Goal: Find specific page/section: Find specific page/section

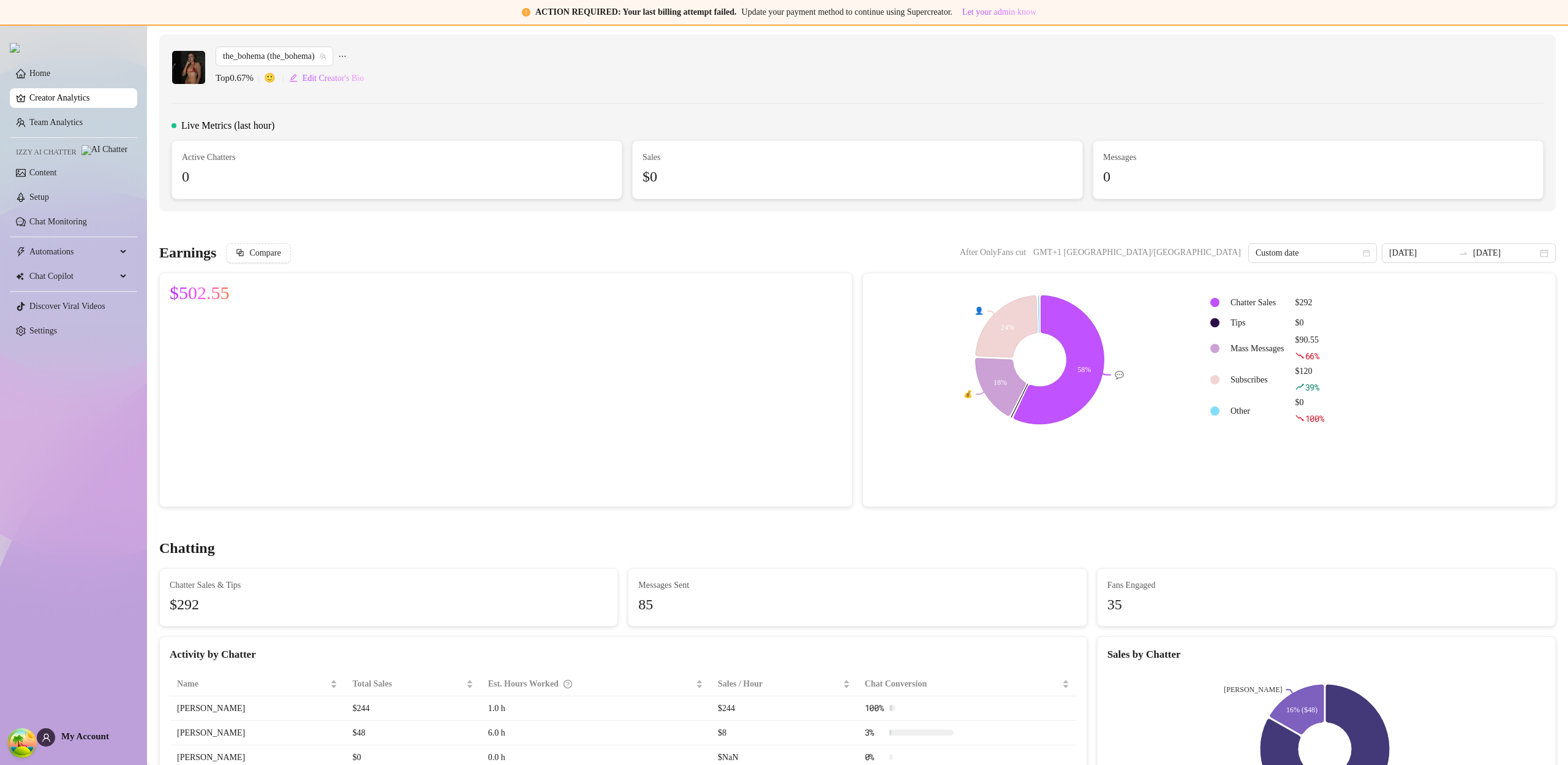
scroll to position [34, 0]
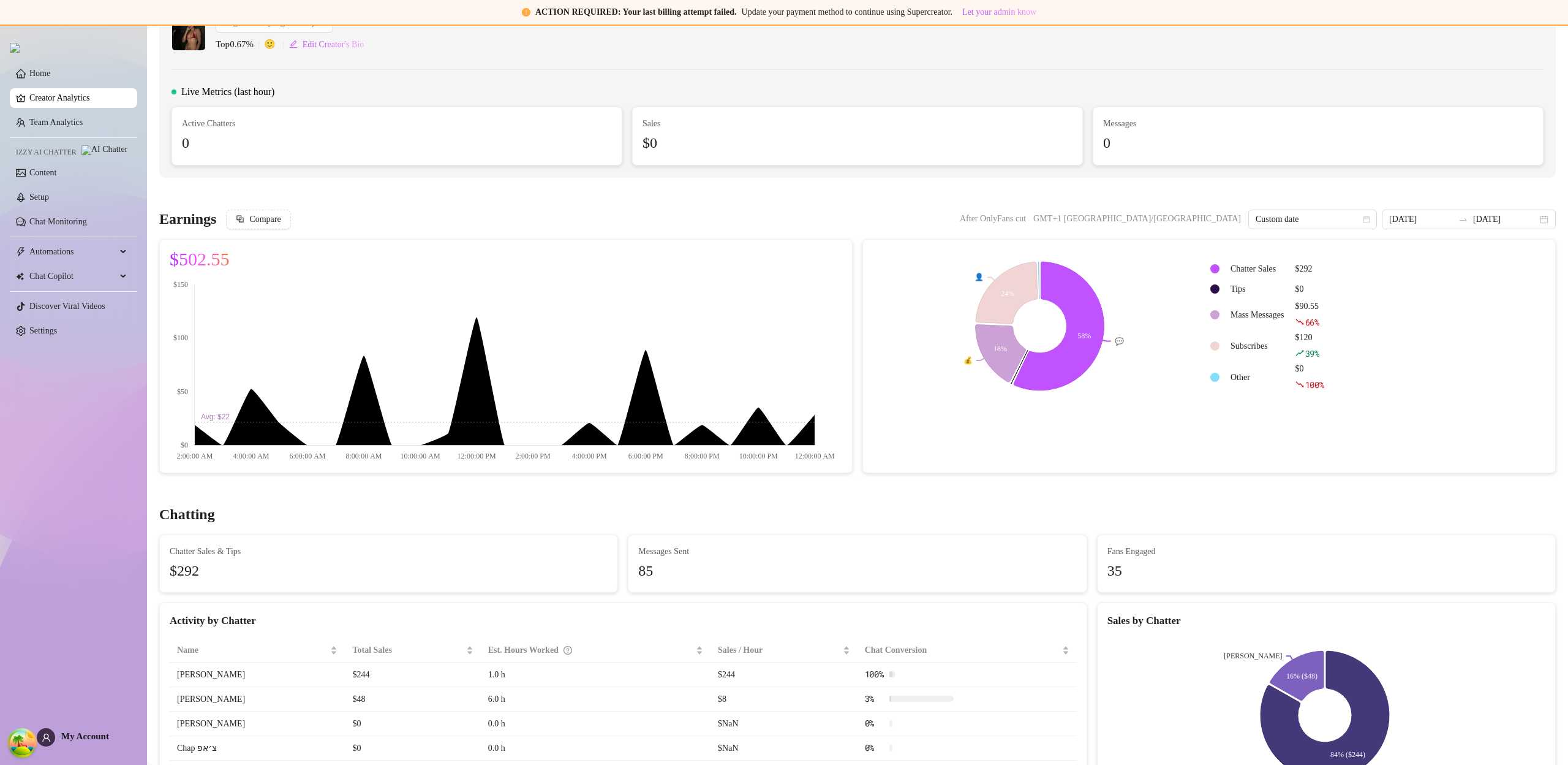
click at [58, 99] on link "Creator Analytics" at bounding box center [79, 97] width 98 height 19
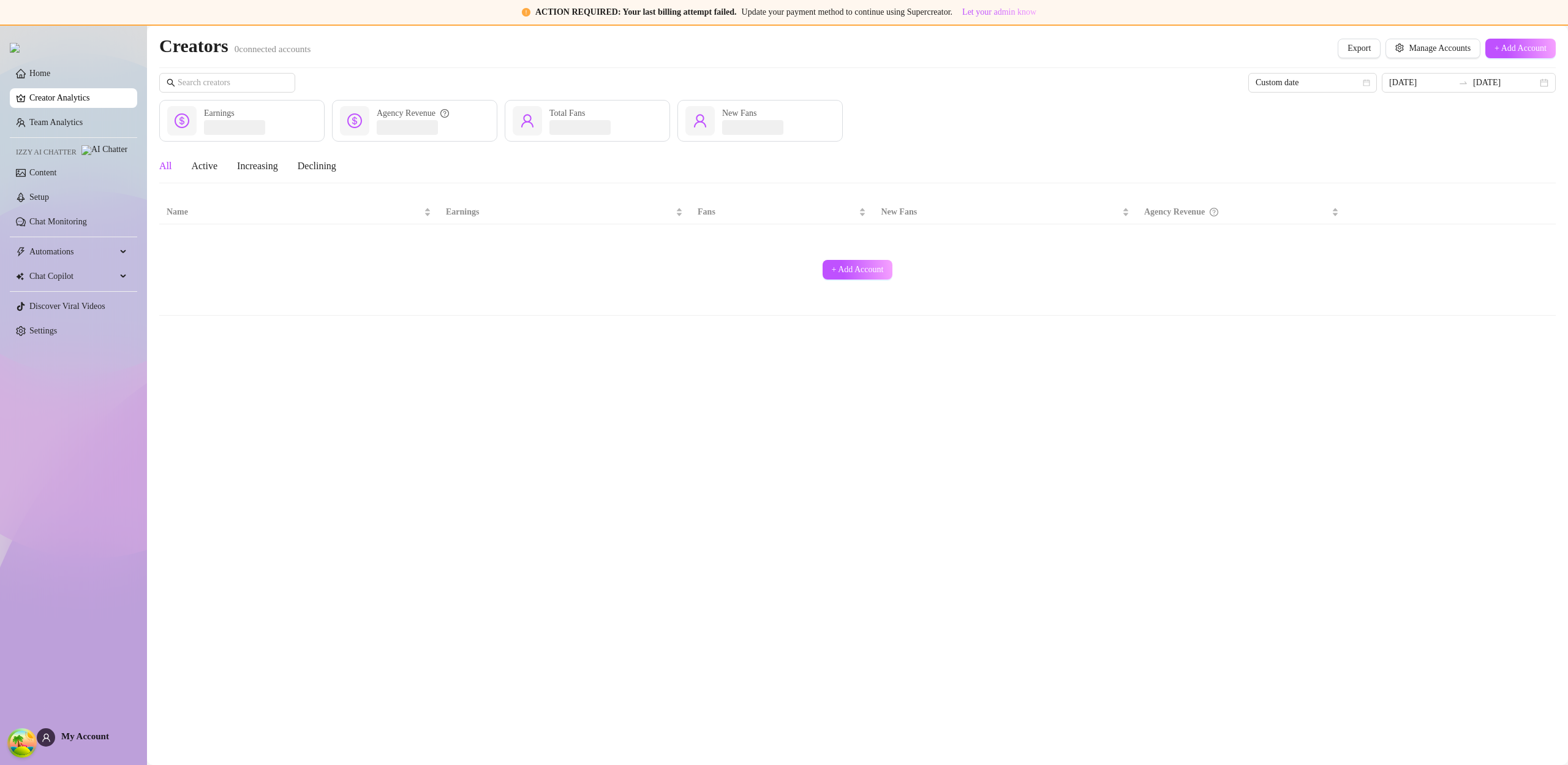
click at [58, 99] on link "Creator Analytics" at bounding box center [79, 97] width 98 height 19
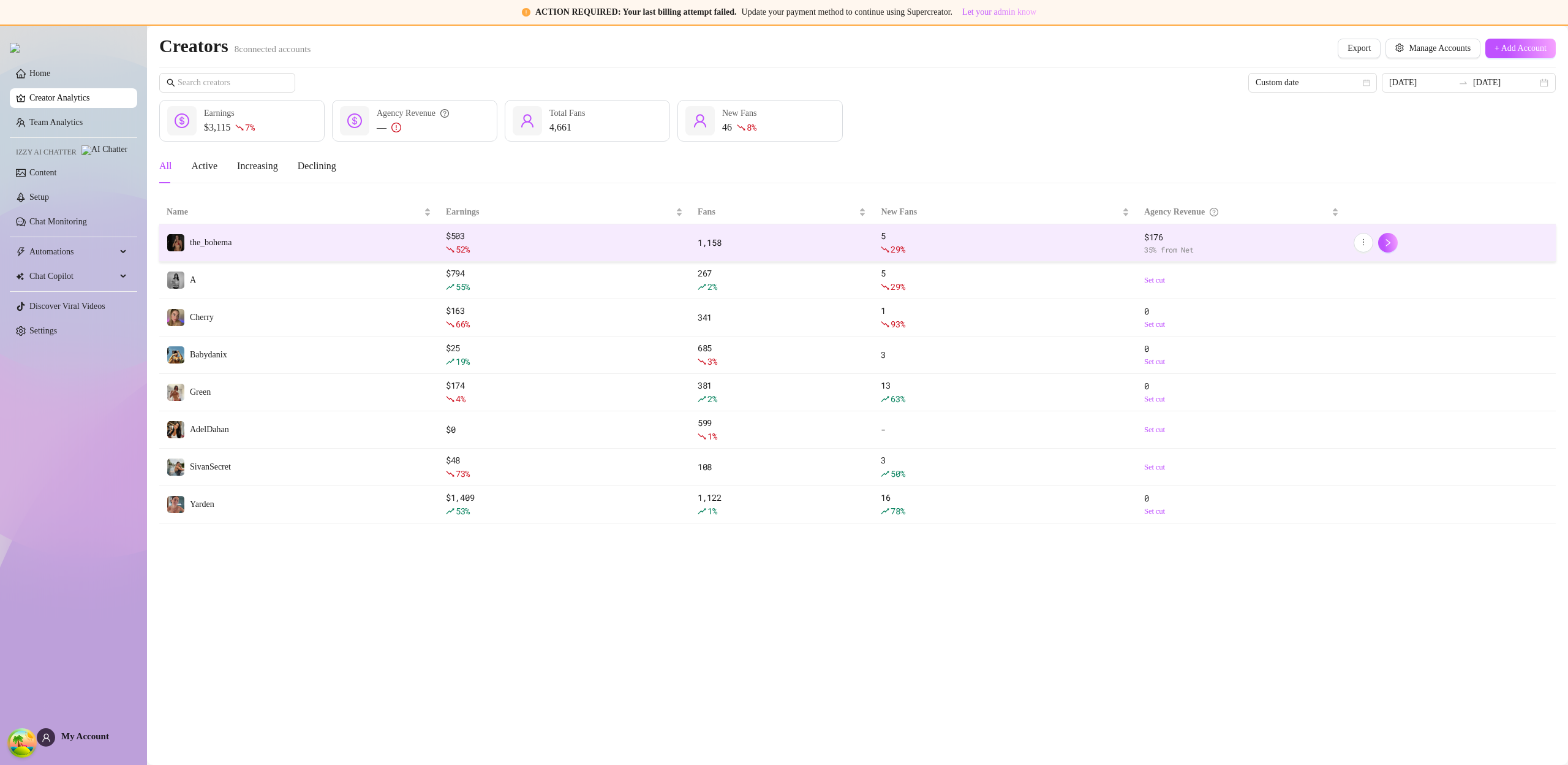
click at [284, 227] on td "the_bohema" at bounding box center [298, 243] width 279 height 37
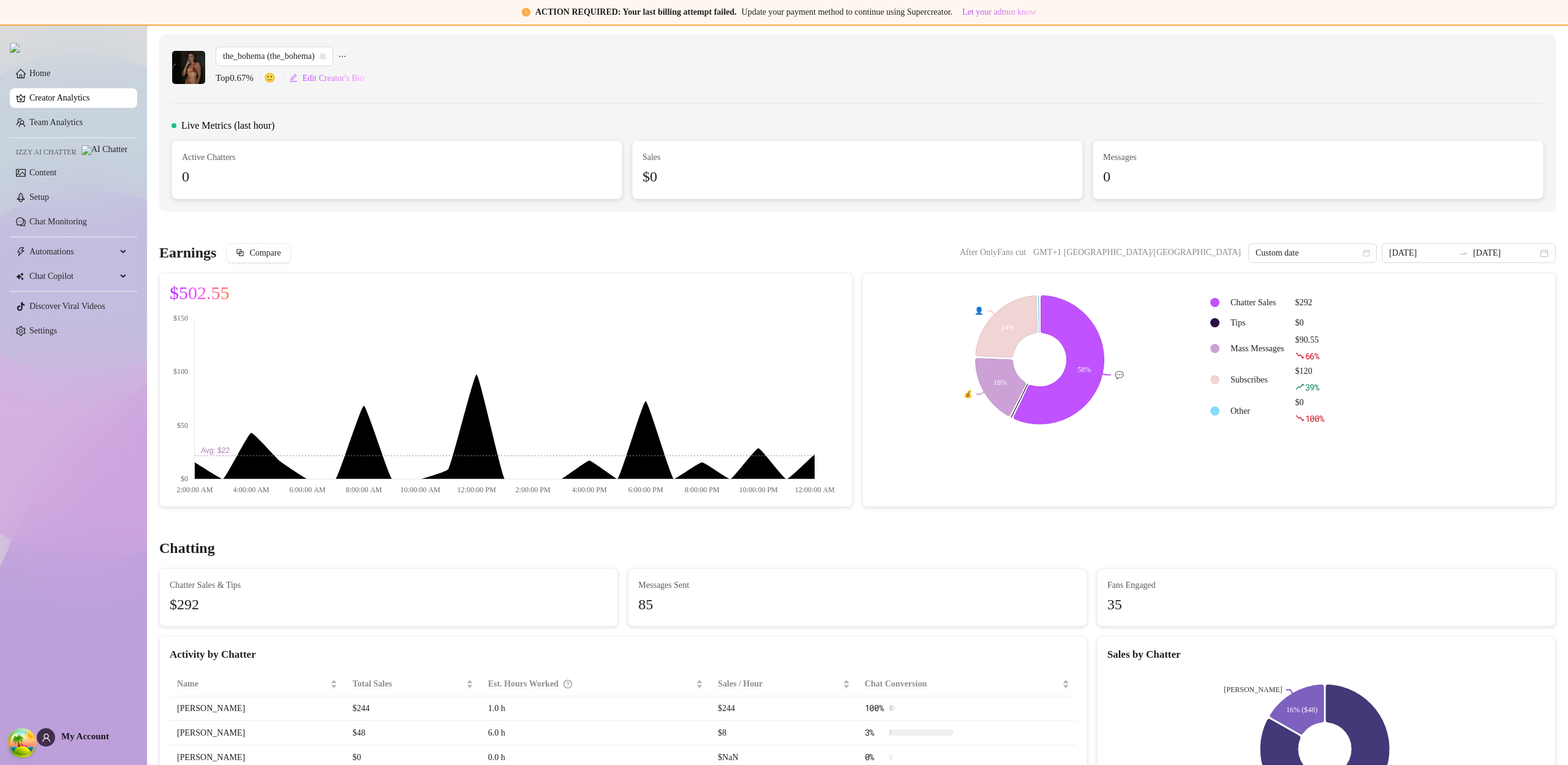
click at [78, 108] on link "Creator Analytics" at bounding box center [79, 97] width 98 height 19
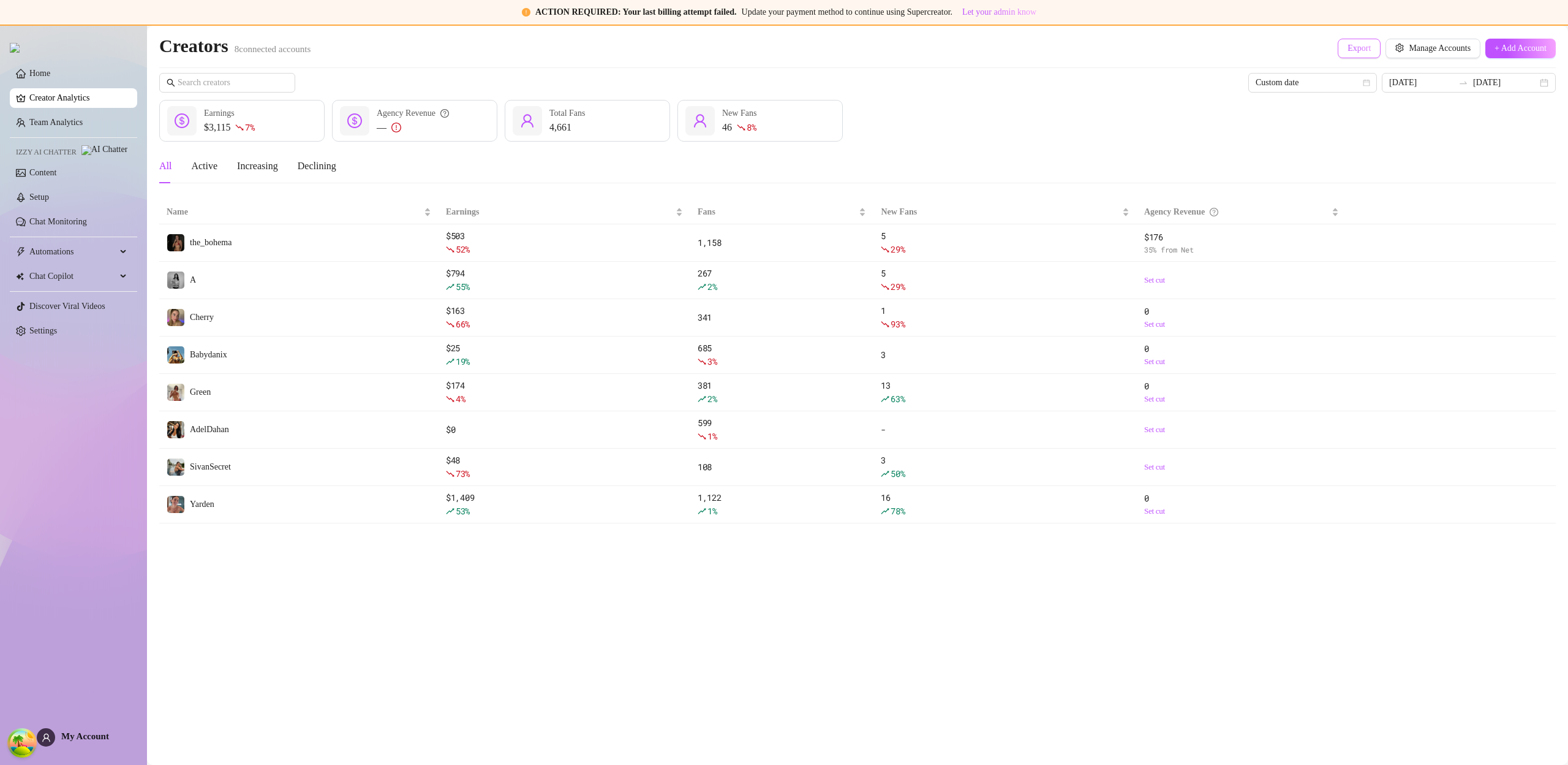
click at [1340, 58] on button "Export" at bounding box center [1358, 48] width 43 height 19
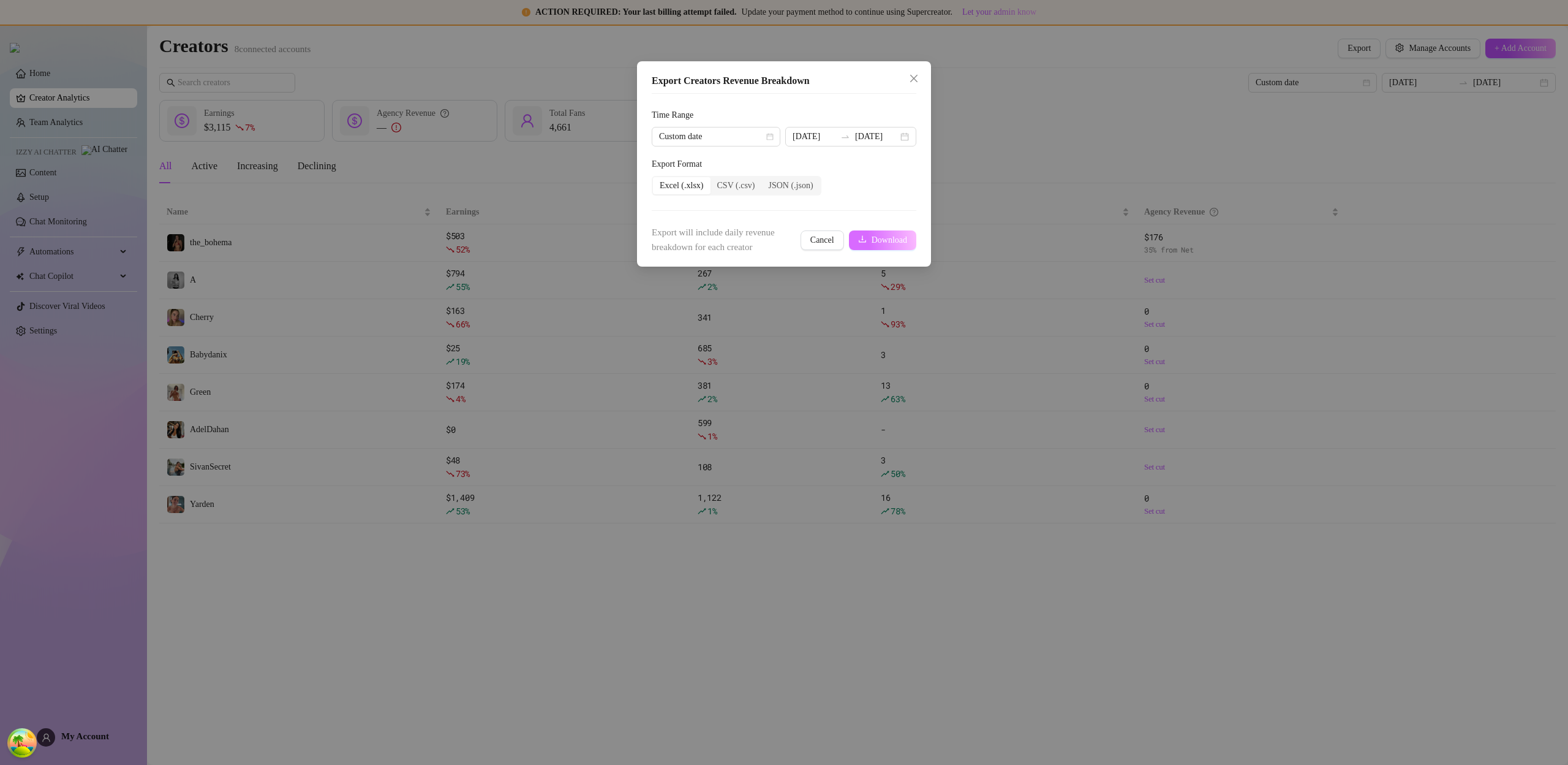
click at [865, 238] on button "Download" at bounding box center [882, 239] width 67 height 19
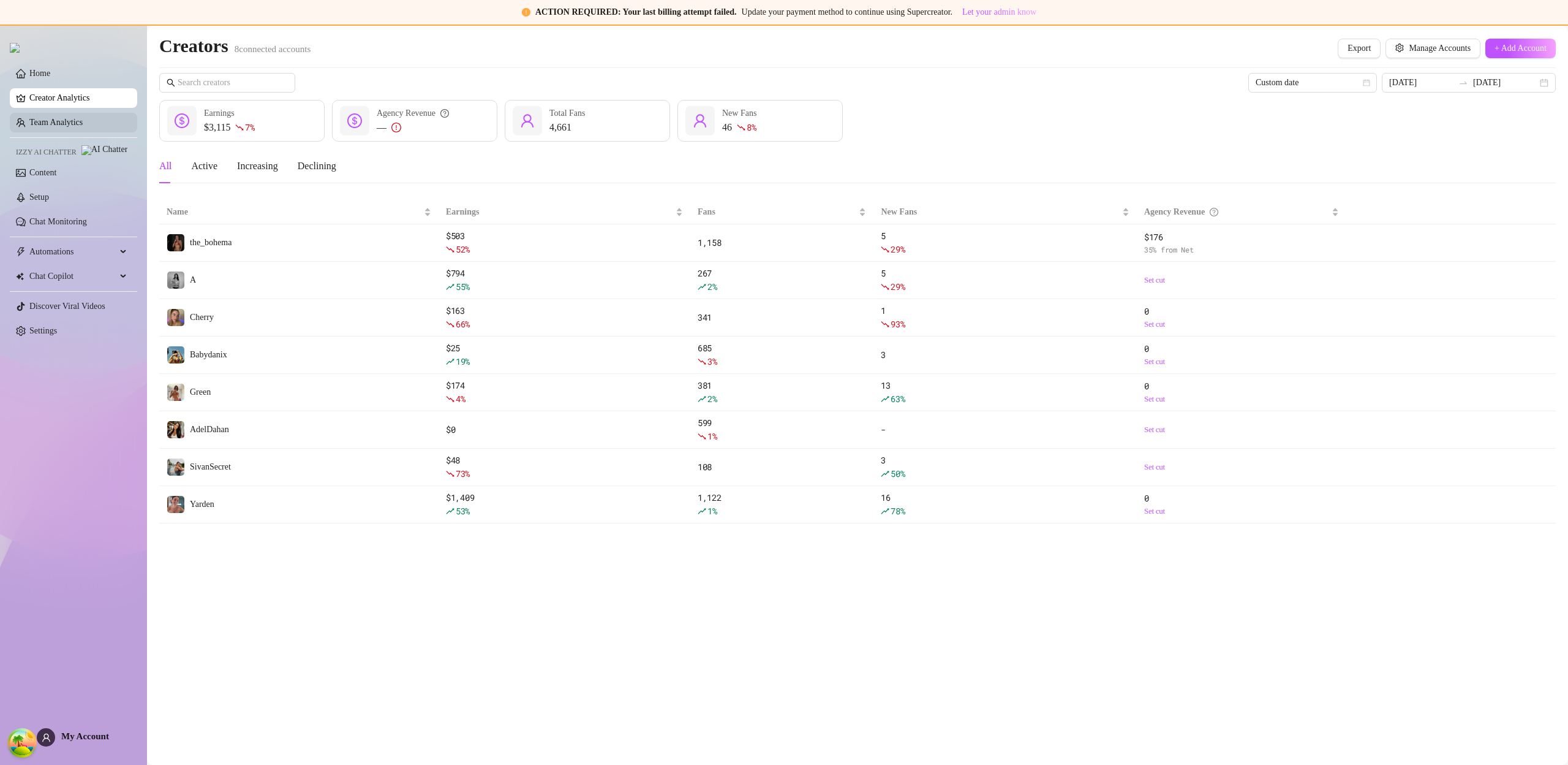
click at [79, 126] on link "Team Analytics" at bounding box center [56, 122] width 53 height 9
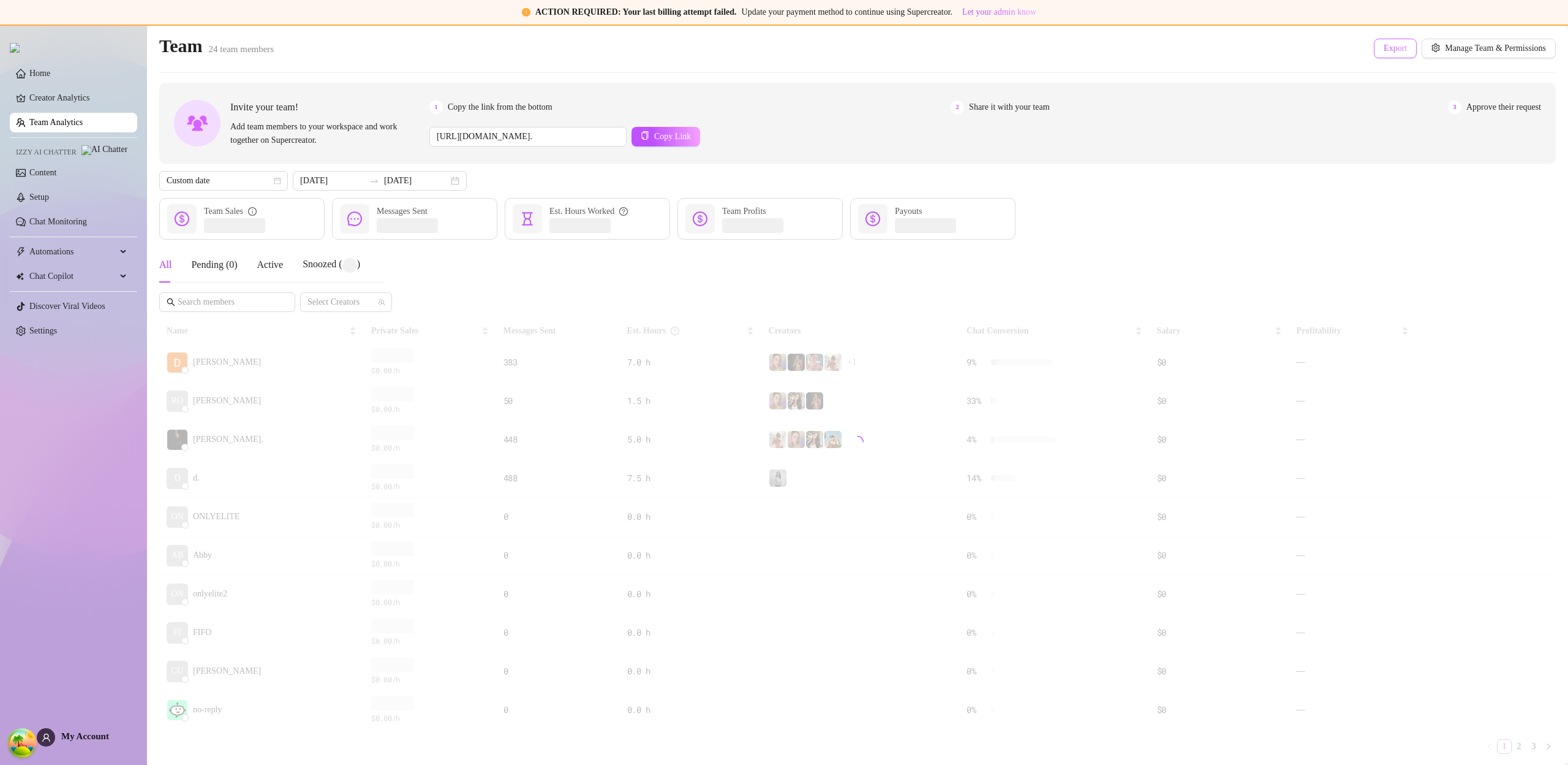
click at [1374, 53] on button "Export" at bounding box center [1395, 48] width 43 height 19
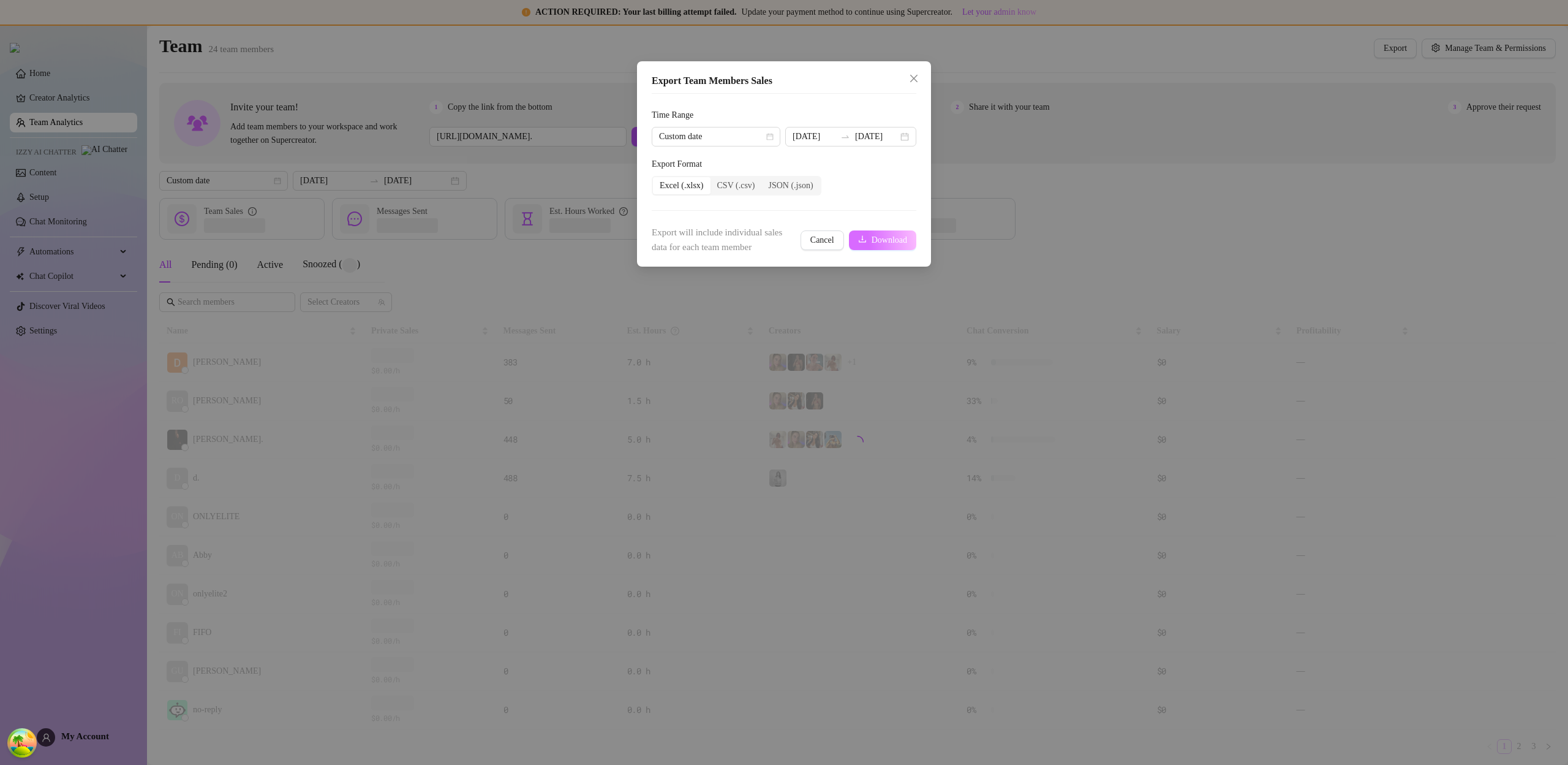
click at [902, 245] on button "Download" at bounding box center [882, 239] width 67 height 19
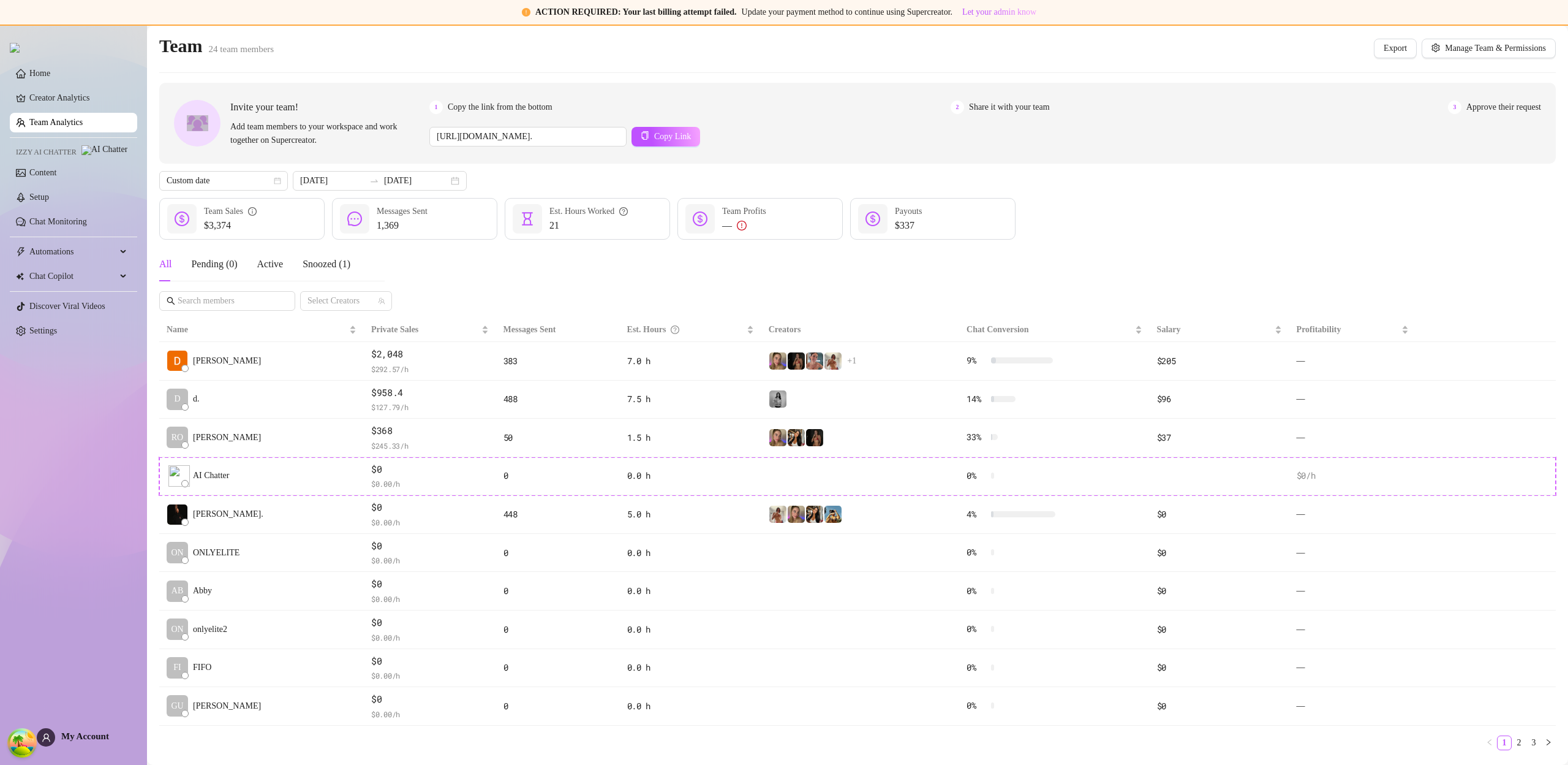
click at [1326, 60] on div "Team 24 team members Export Manage Team & Permissions" at bounding box center [857, 48] width 1397 height 28
click at [73, 106] on link "Creator Analytics" at bounding box center [79, 97] width 98 height 19
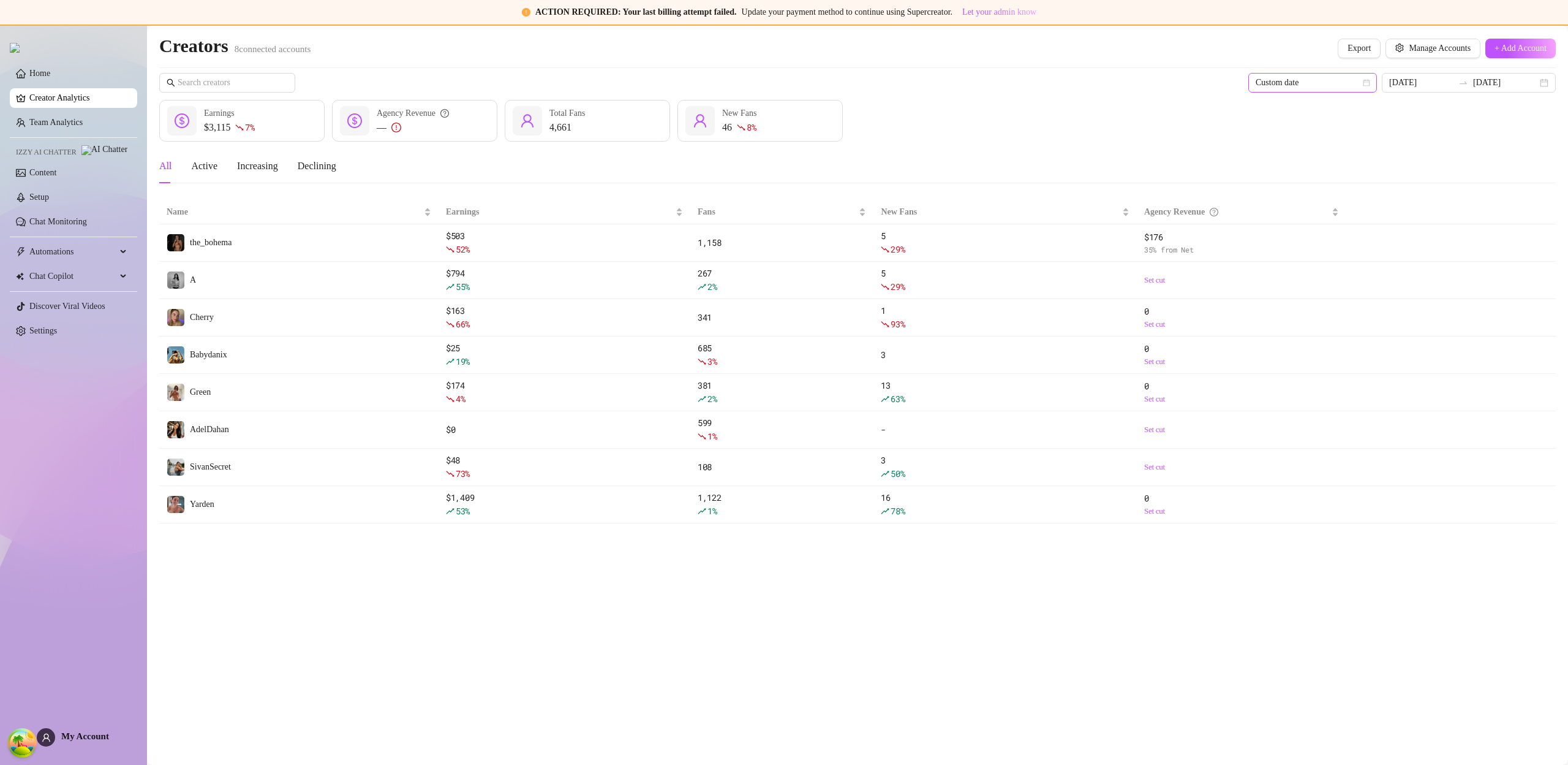
click at [1370, 79] on icon "calendar" at bounding box center [1366, 82] width 7 height 7
click at [1328, 161] on div "Last 90 days" at bounding box center [1331, 165] width 109 height 13
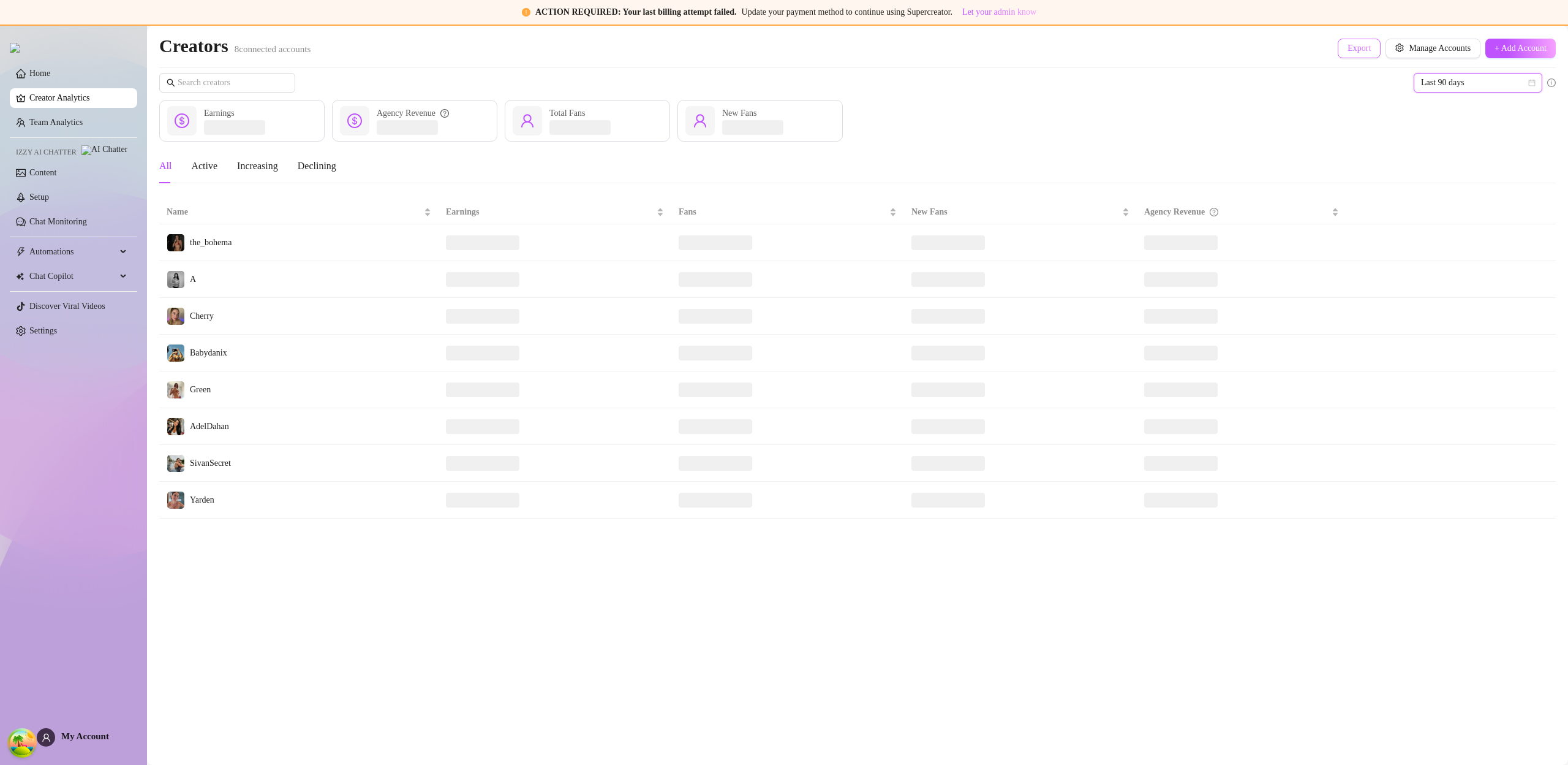
click at [1347, 45] on span "Export" at bounding box center [1359, 48] width 23 height 10
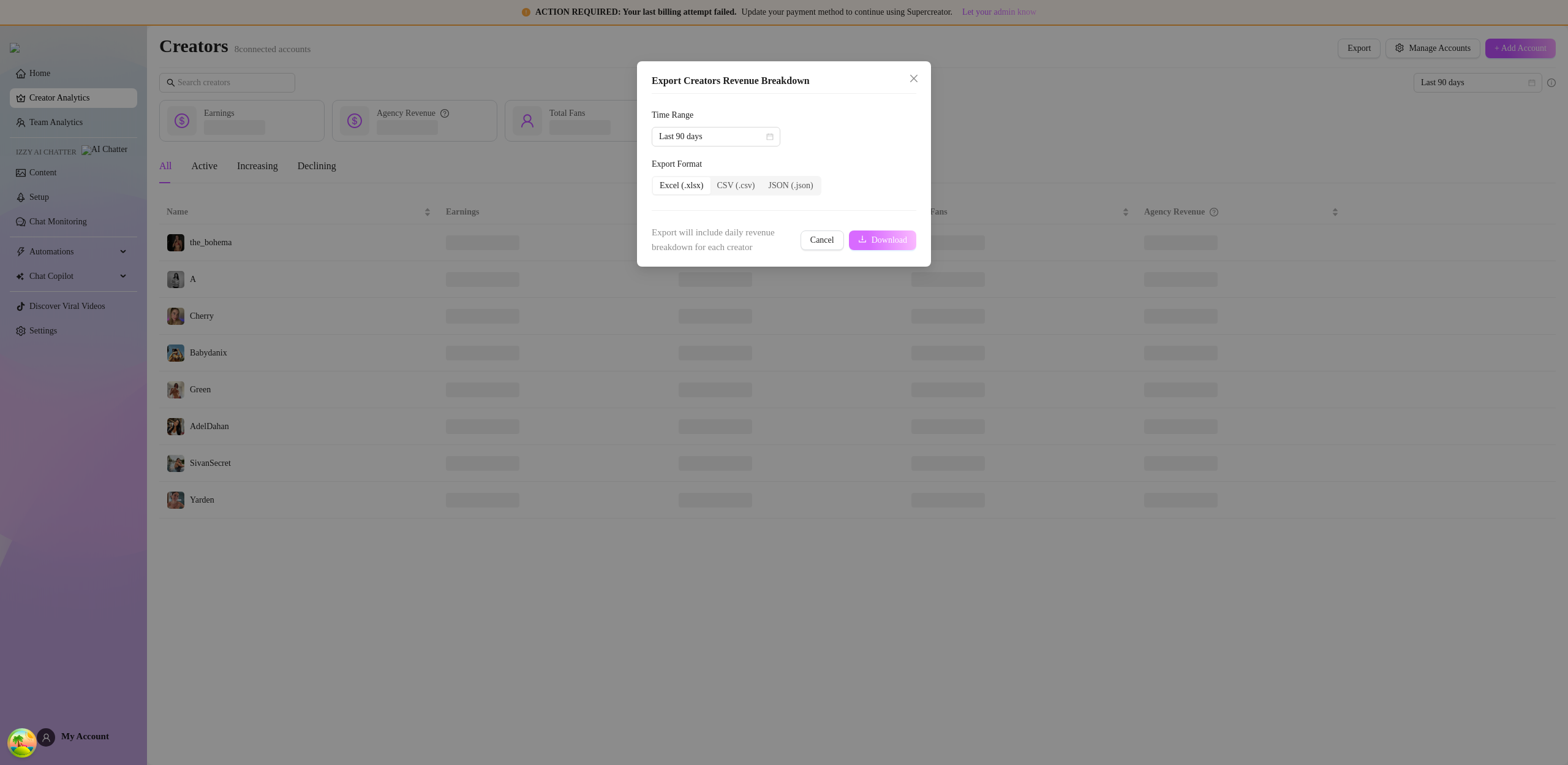
click at [893, 243] on span "Download" at bounding box center [889, 240] width 36 height 10
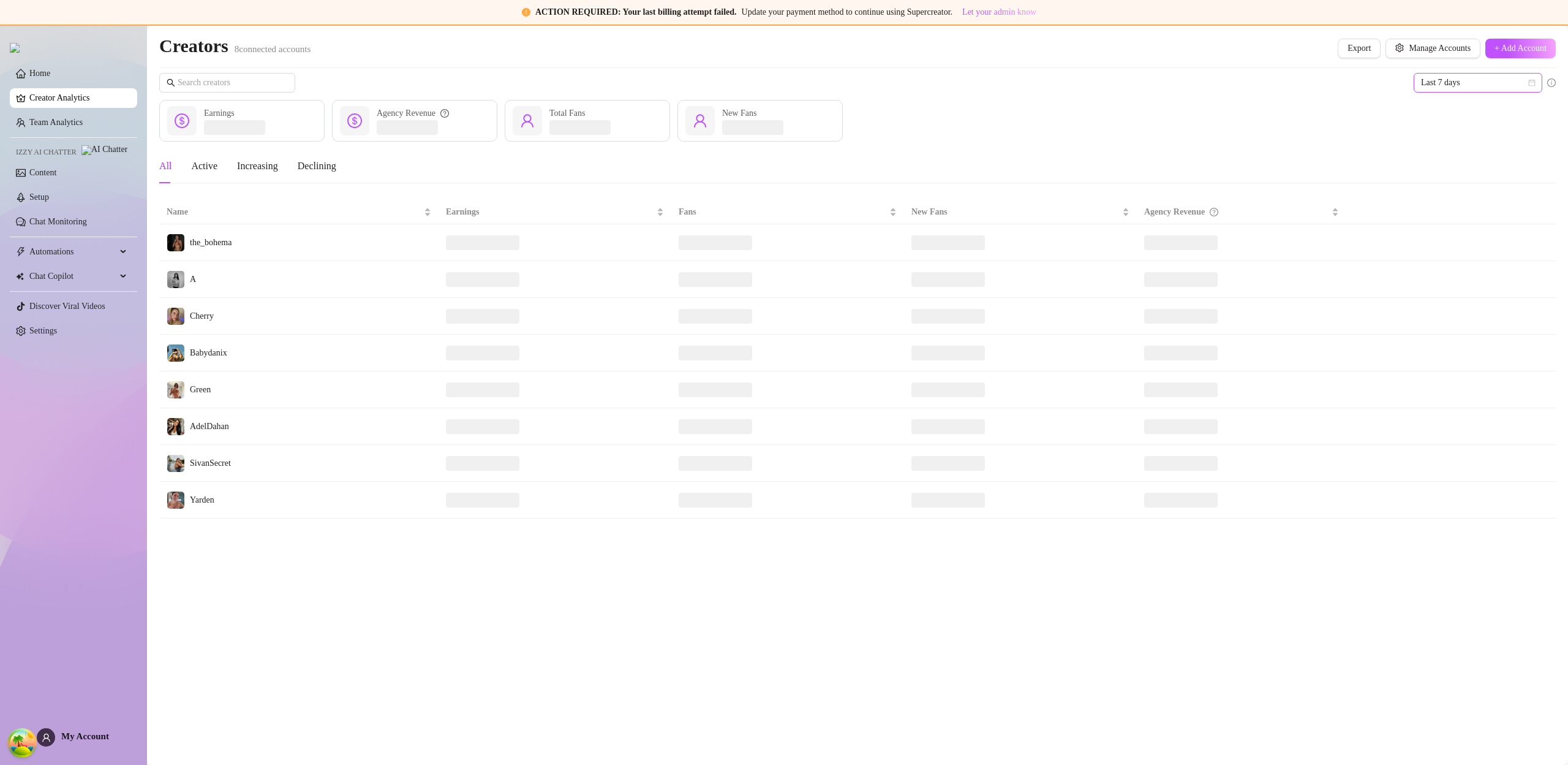
click at [1477, 85] on span "Last 7 days" at bounding box center [1478, 83] width 114 height 19
click at [1454, 163] on div "Last 90 days" at bounding box center [1478, 165] width 109 height 13
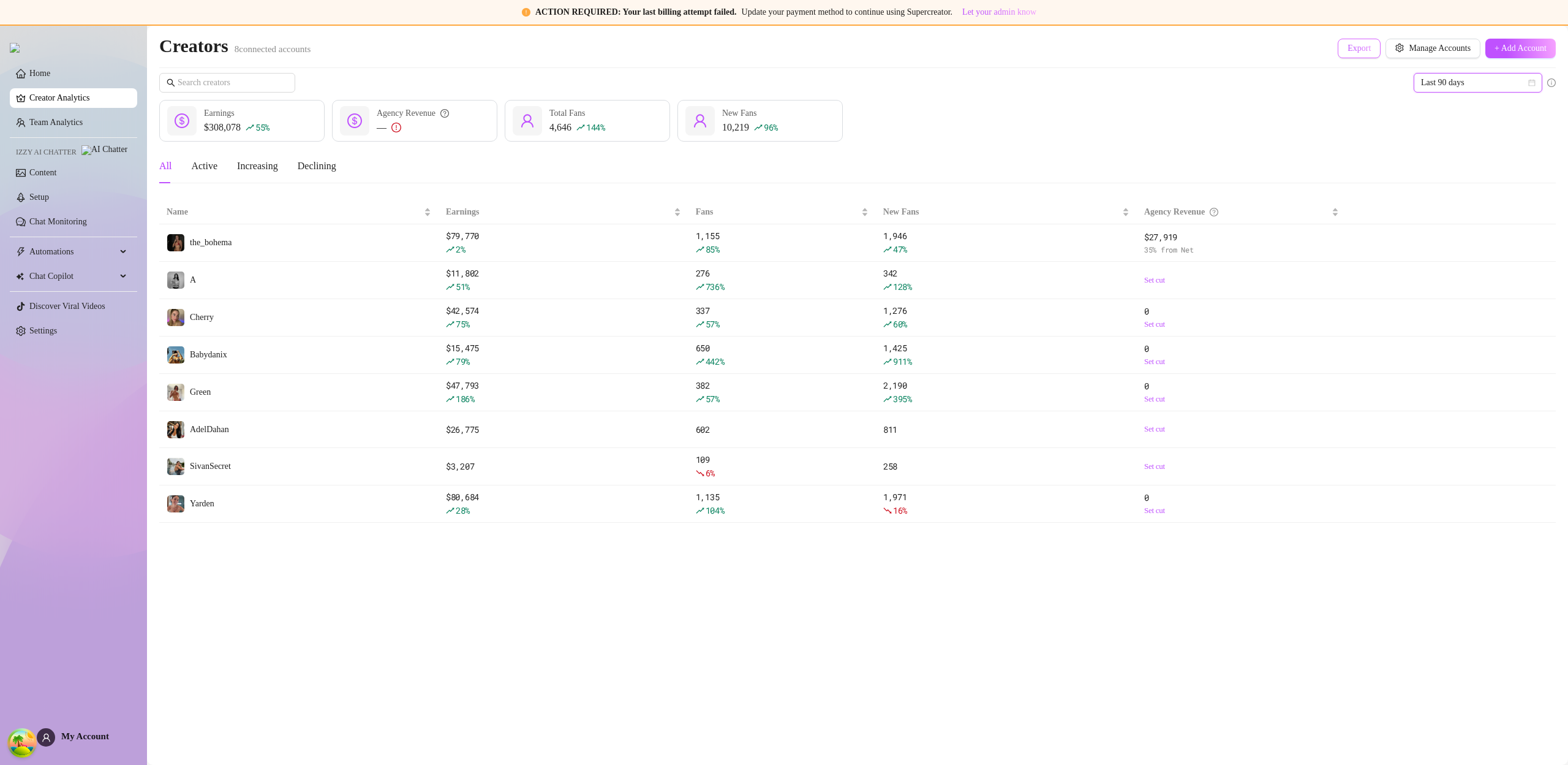
click at [1342, 56] on button "Export" at bounding box center [1358, 48] width 43 height 19
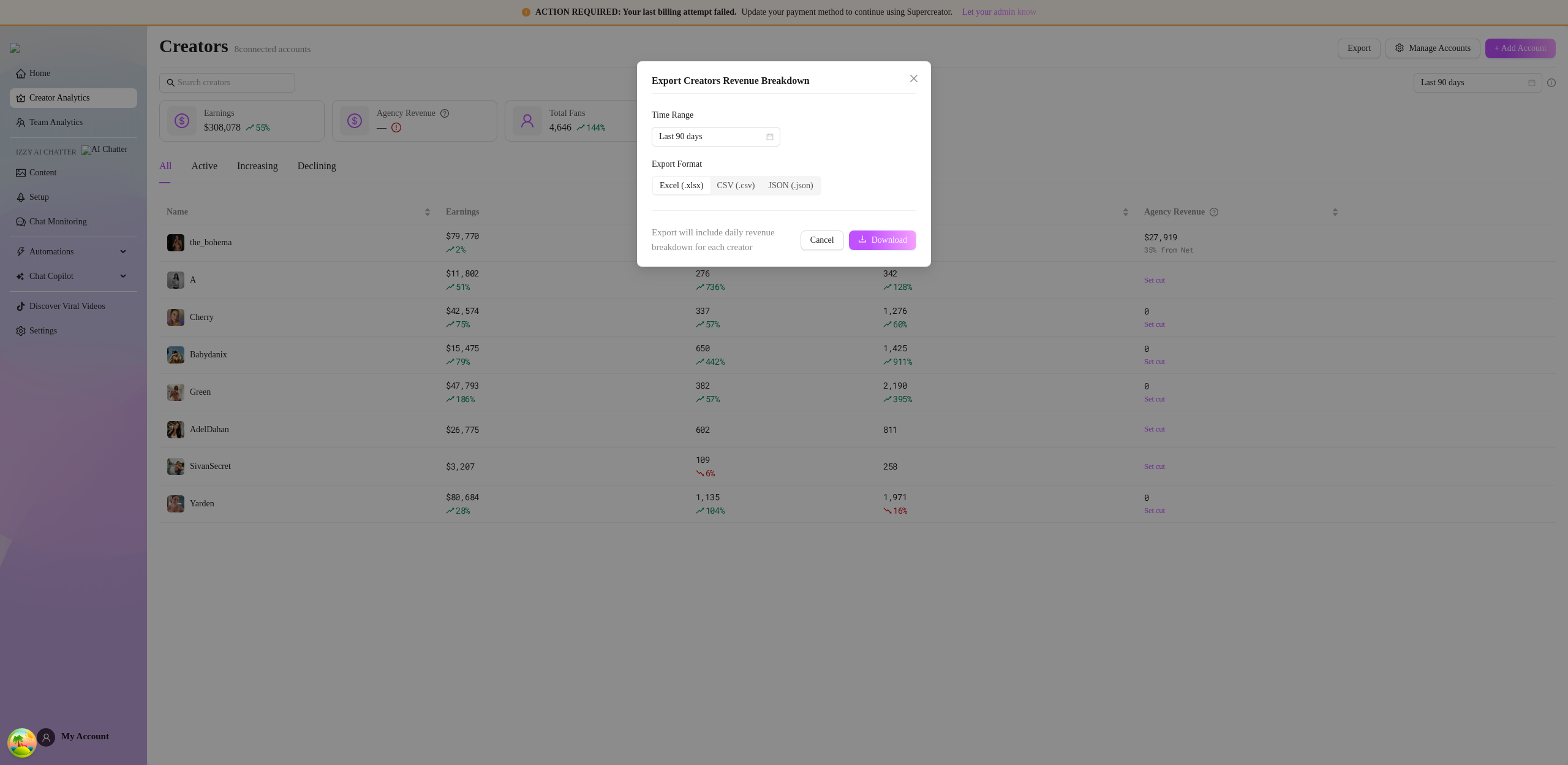
click at [884, 250] on div "Export will include daily revenue breakdown for each creator Cancel Download" at bounding box center [784, 239] width 265 height 29
click at [885, 247] on button "Download" at bounding box center [882, 239] width 67 height 19
click at [740, 137] on span "Last 90 days" at bounding box center [716, 136] width 114 height 19
click at [742, 137] on span "Last 90 days" at bounding box center [716, 136] width 114 height 19
click at [729, 137] on span "Last 90 days" at bounding box center [716, 136] width 114 height 19
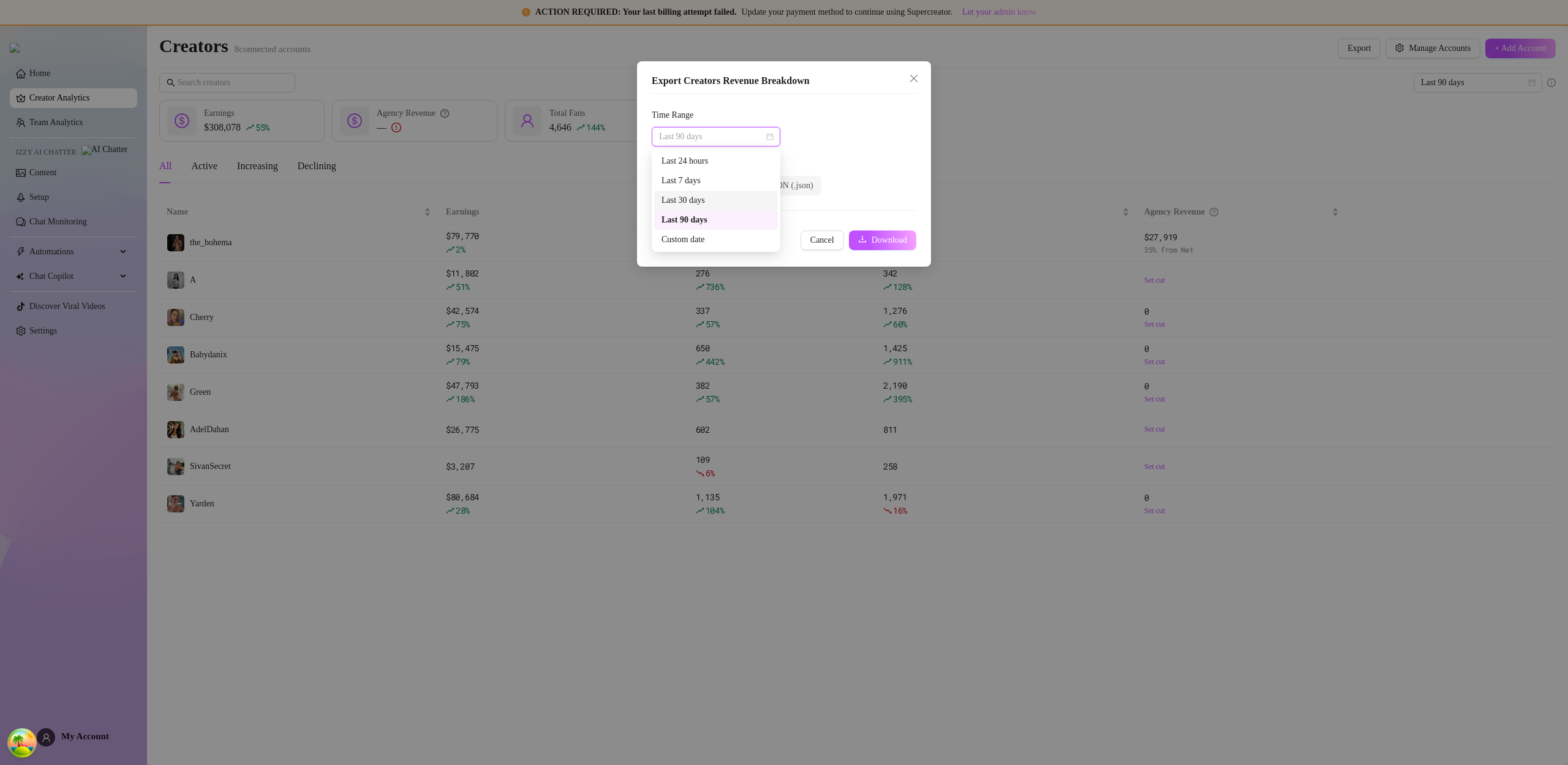
click at [719, 197] on div "Last 30 days" at bounding box center [716, 200] width 109 height 13
click at [860, 239] on icon "download" at bounding box center [862, 239] width 9 height 9
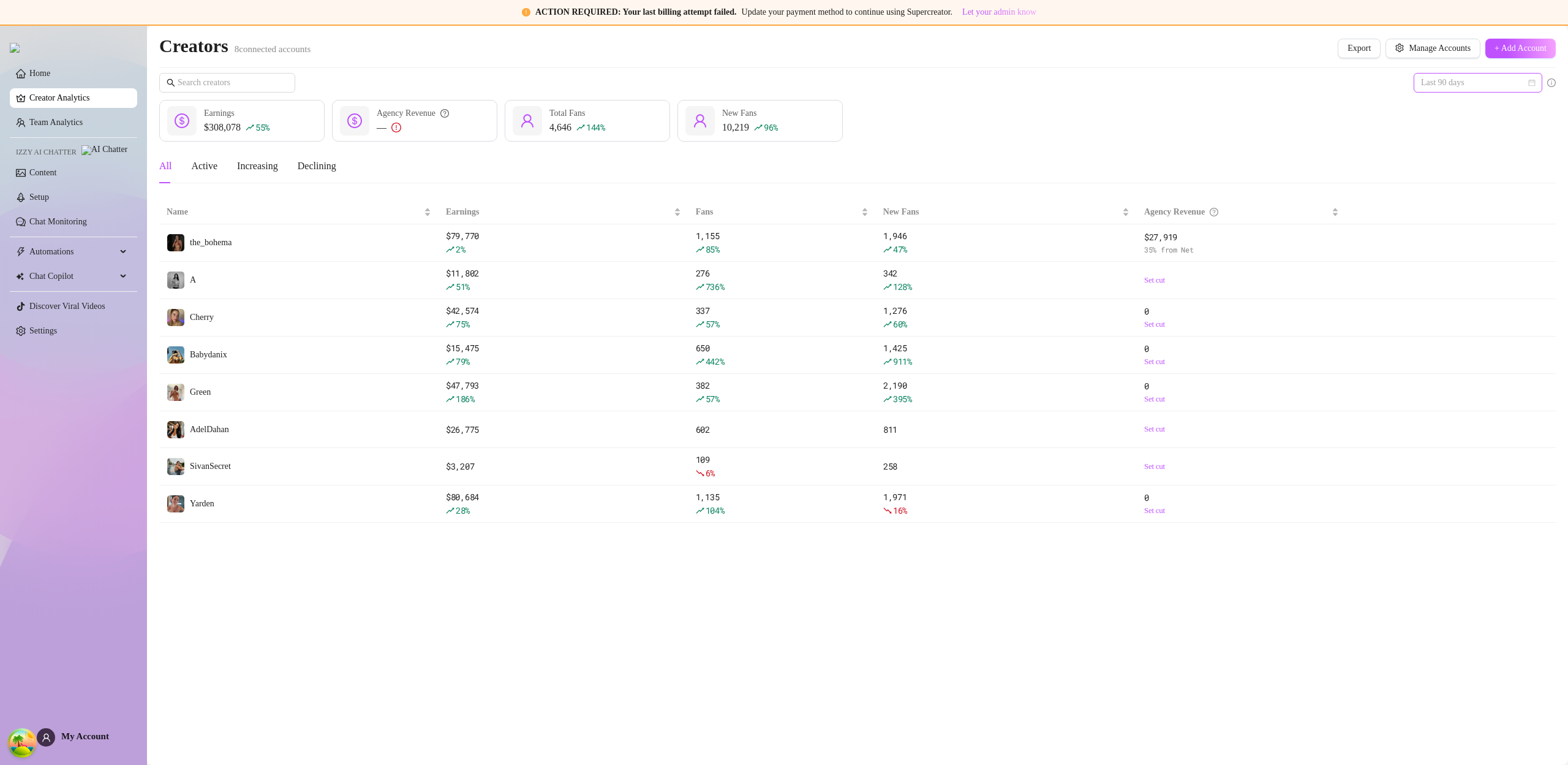
click at [1468, 79] on span "Last 90 days" at bounding box center [1478, 83] width 114 height 19
click at [1456, 110] on div "Last 24 hours" at bounding box center [1478, 107] width 109 height 13
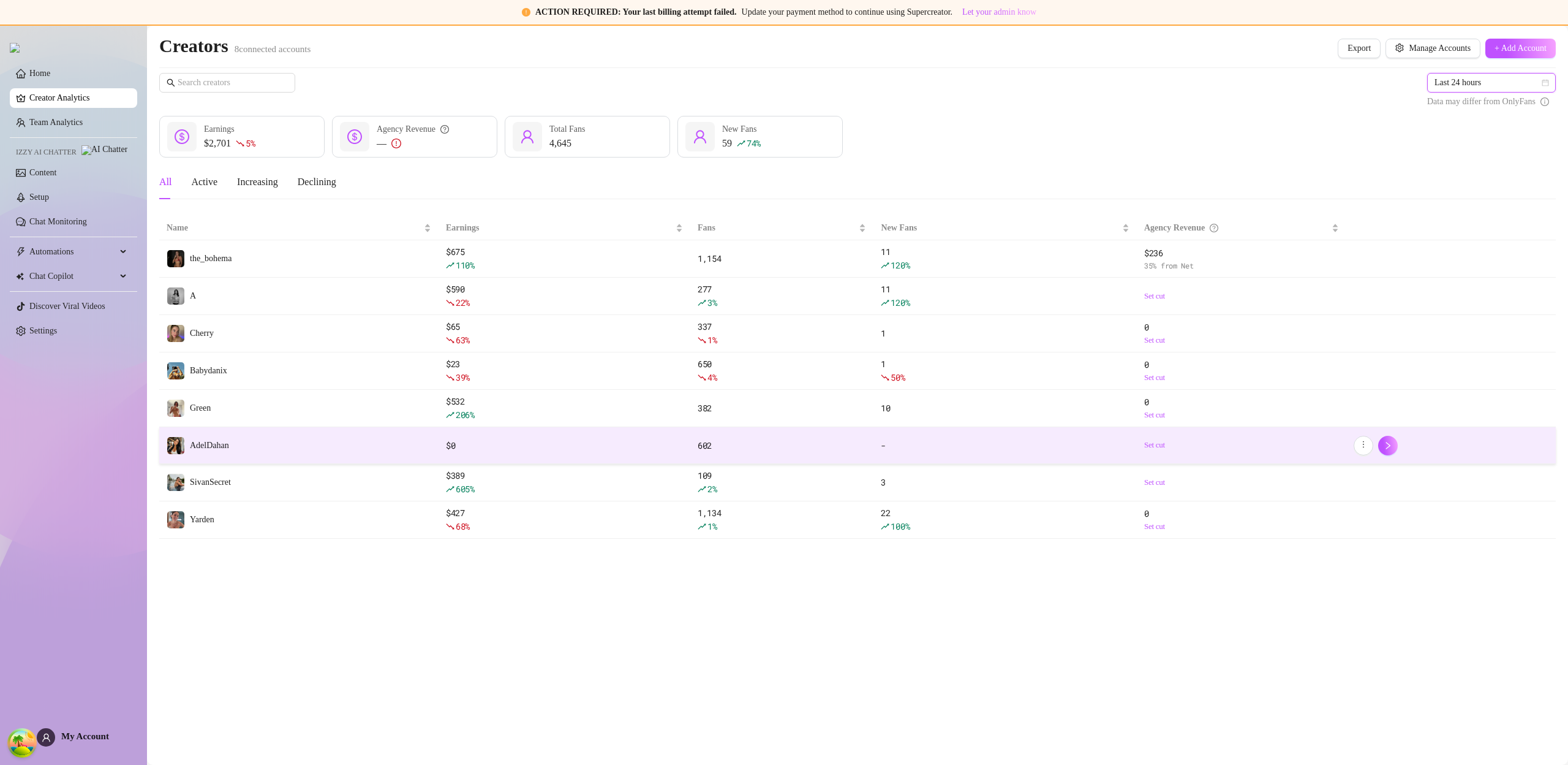
click at [259, 444] on td "AdelDahan" at bounding box center [298, 445] width 279 height 37
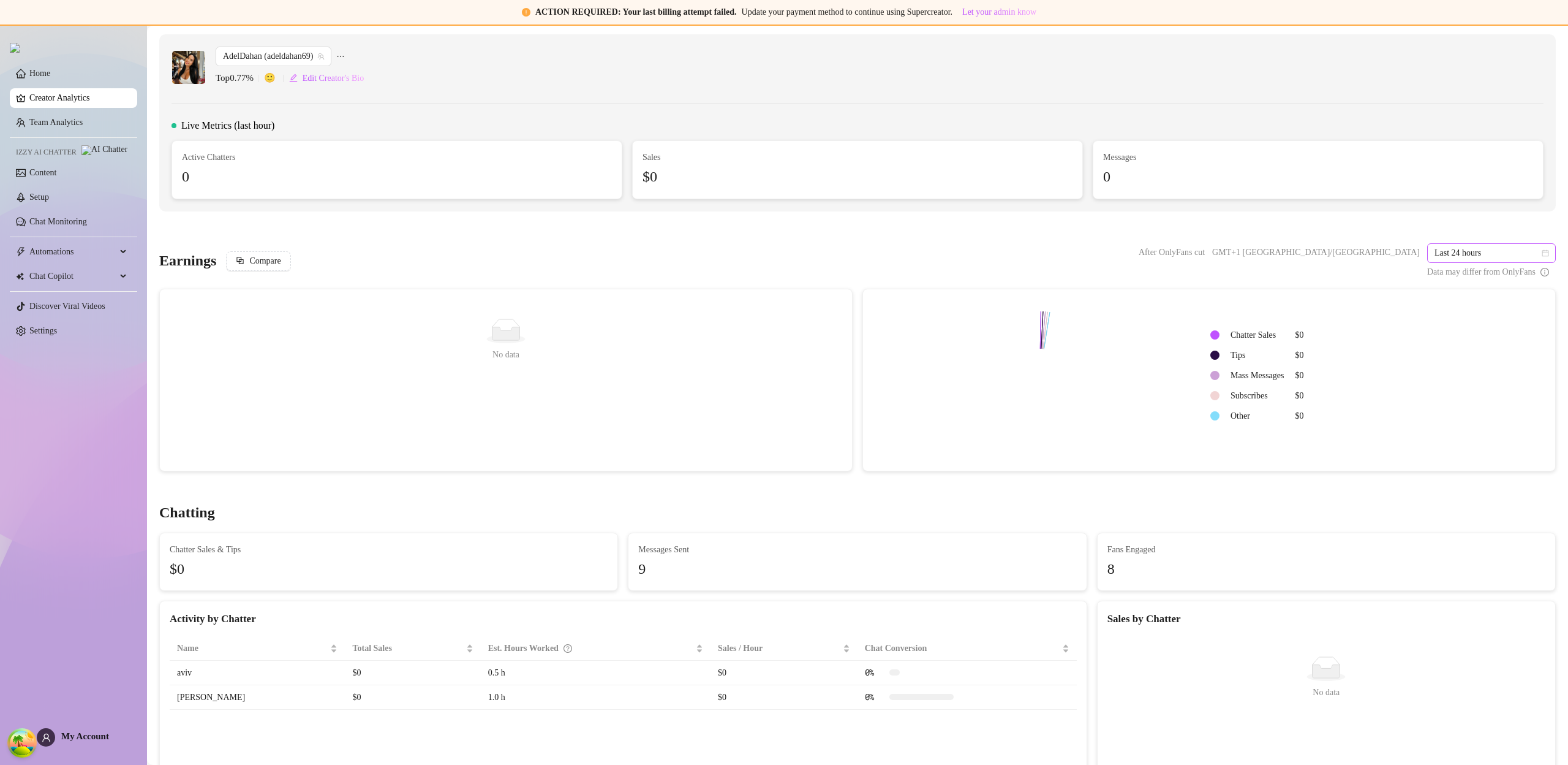
click at [1476, 250] on span "Last 24 hours" at bounding box center [1492, 253] width 114 height 19
click at [1472, 289] on div "Last 7 days" at bounding box center [1481, 297] width 124 height 19
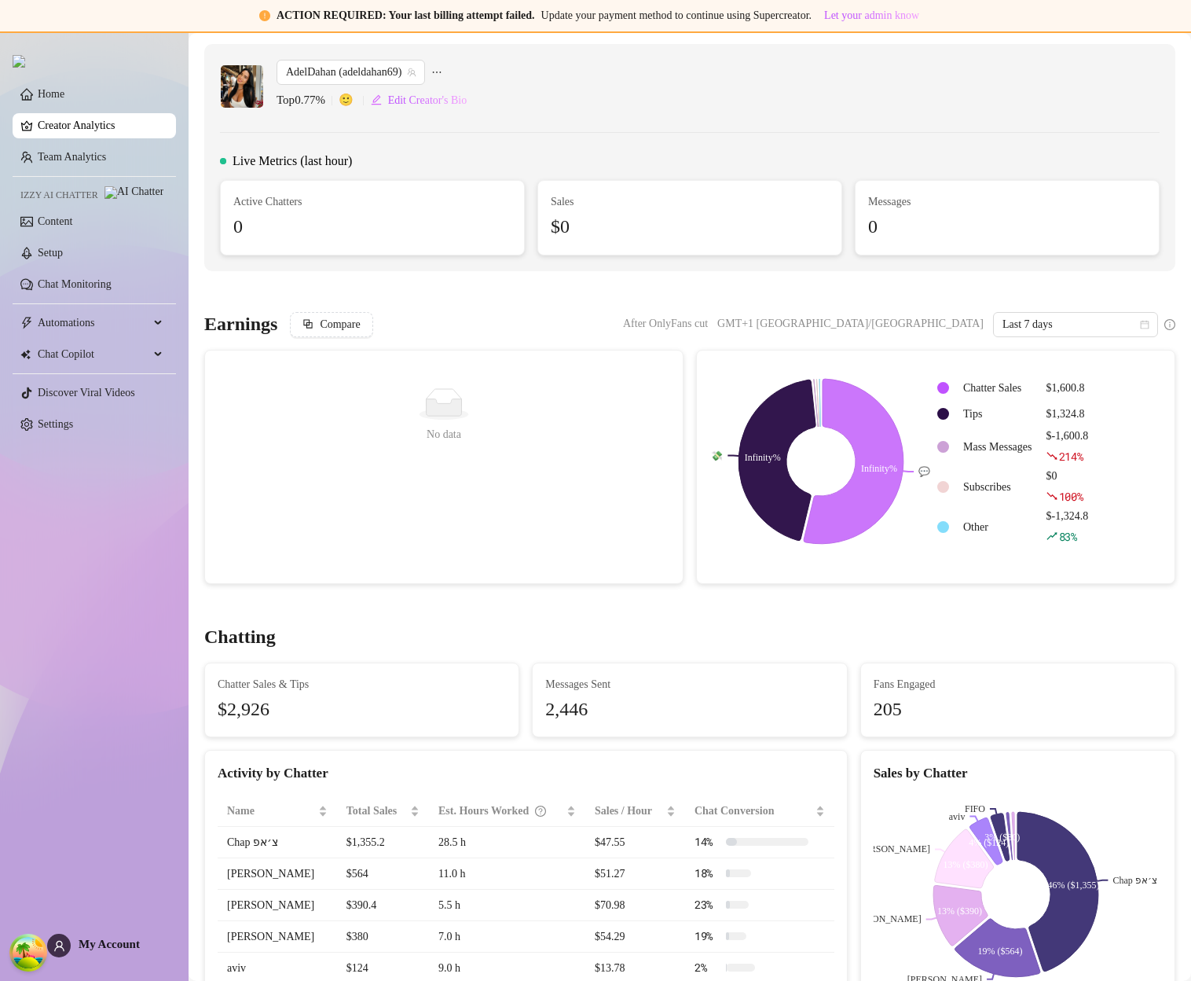
click at [1010, 437] on td "Mass Messages" at bounding box center [998, 447] width 82 height 39
click at [994, 552] on div "Chatter Sales $1,600.8 Tips $1,324.8 Mass Messages $-1,600.8 214 % Subscribes $…" at bounding box center [1049, 461] width 226 height 196
